Goal: Register for event/course

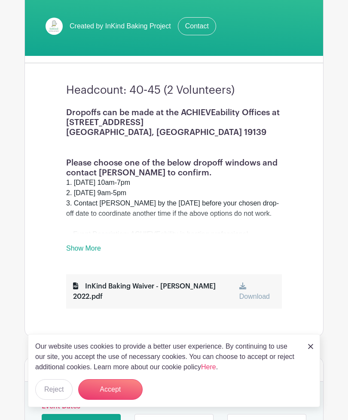
scroll to position [202, 0]
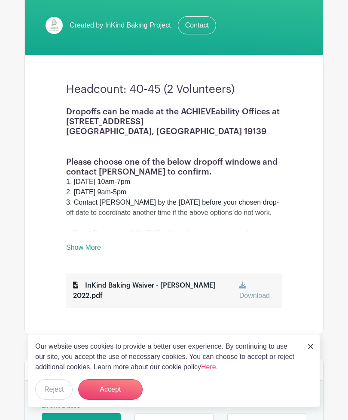
click at [91, 249] on link "Show More" at bounding box center [83, 249] width 35 height 11
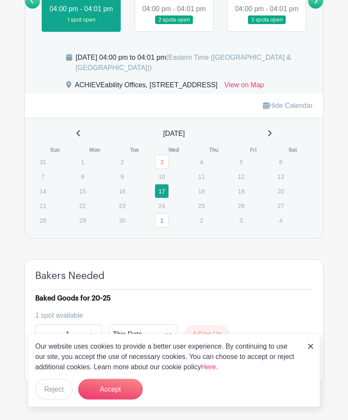
scroll to position [834, 0]
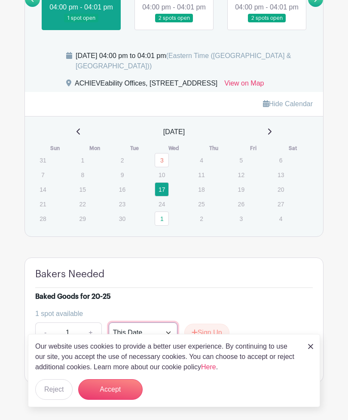
click at [170, 343] on select "This Date Select Dates" at bounding box center [143, 332] width 69 height 21
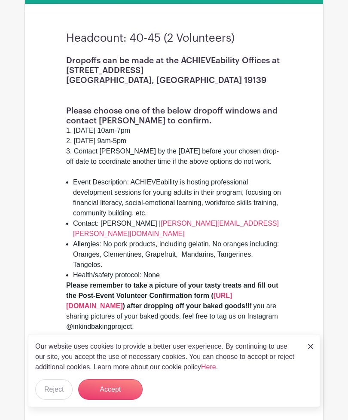
scroll to position [253, 0]
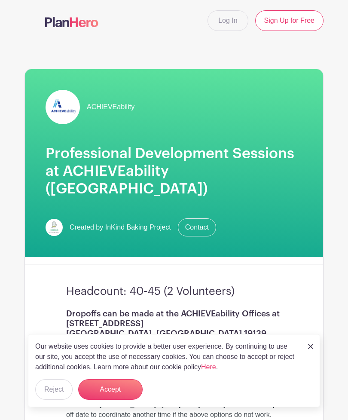
click at [233, 27] on link "Log In" at bounding box center [228, 20] width 40 height 21
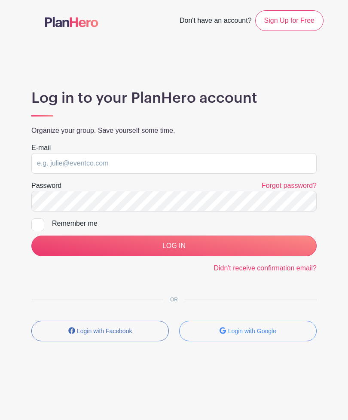
click at [225, 22] on span "Don't have an account?" at bounding box center [216, 21] width 72 height 19
click at [126, 160] on input "email" at bounding box center [173, 163] width 285 height 21
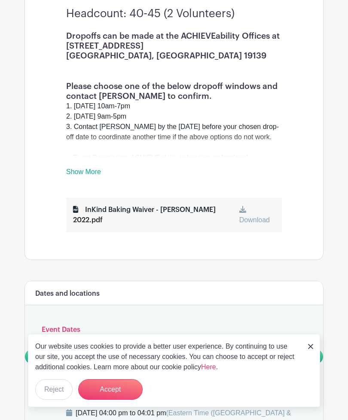
scroll to position [281, 0]
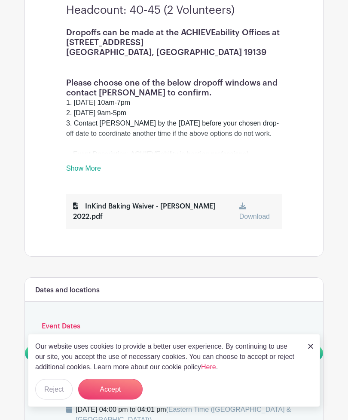
click at [239, 206] on icon at bounding box center [242, 206] width 7 height 7
